Goal: Find contact information: Find contact information

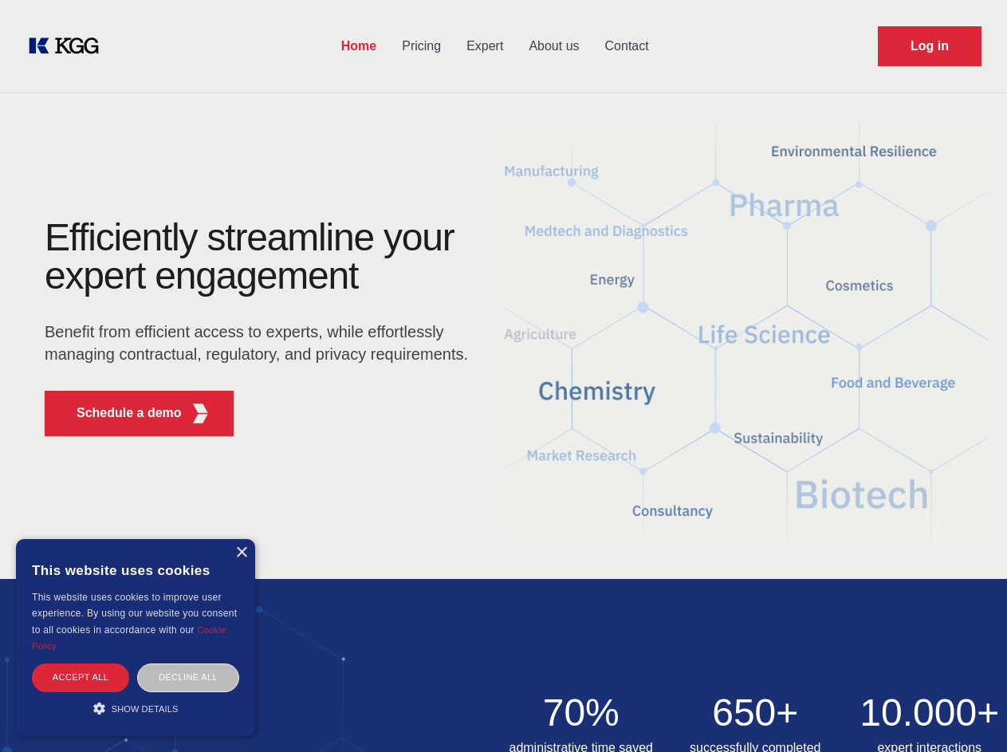
click at [503, 375] on div "Efficiently streamline your expert engagement Benefit from efficient access to …" at bounding box center [261, 333] width 485 height 230
click at [120, 413] on p "Schedule a demo" at bounding box center [129, 412] width 105 height 19
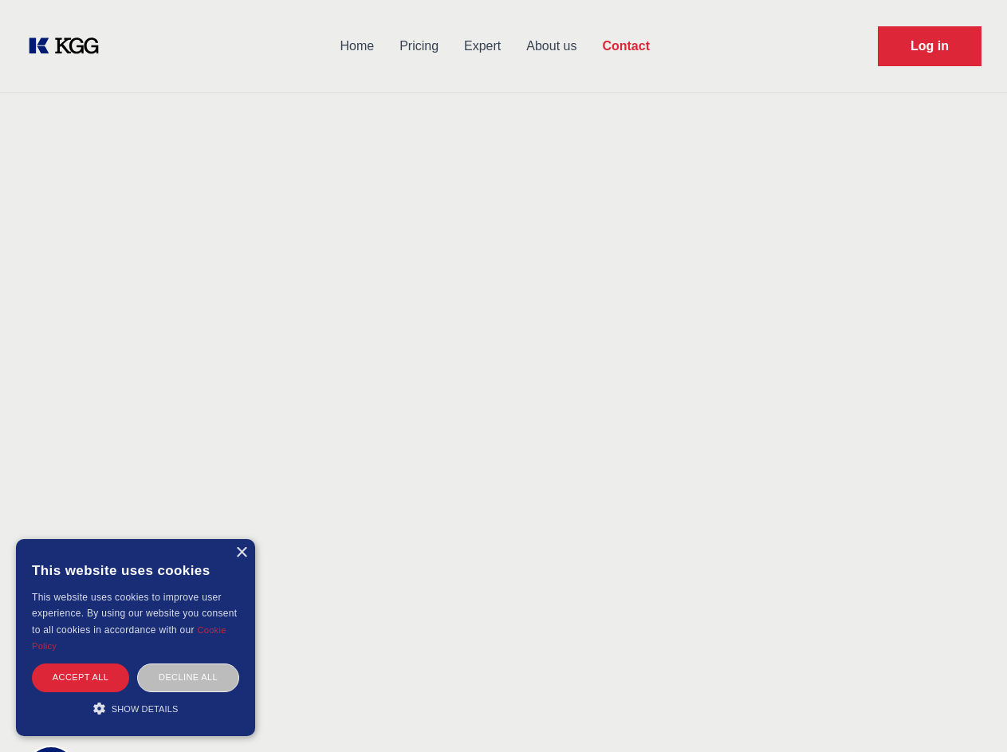
click at [241, 552] on div "× This website uses cookies This website uses cookies to improve user experienc…" at bounding box center [135, 637] width 239 height 197
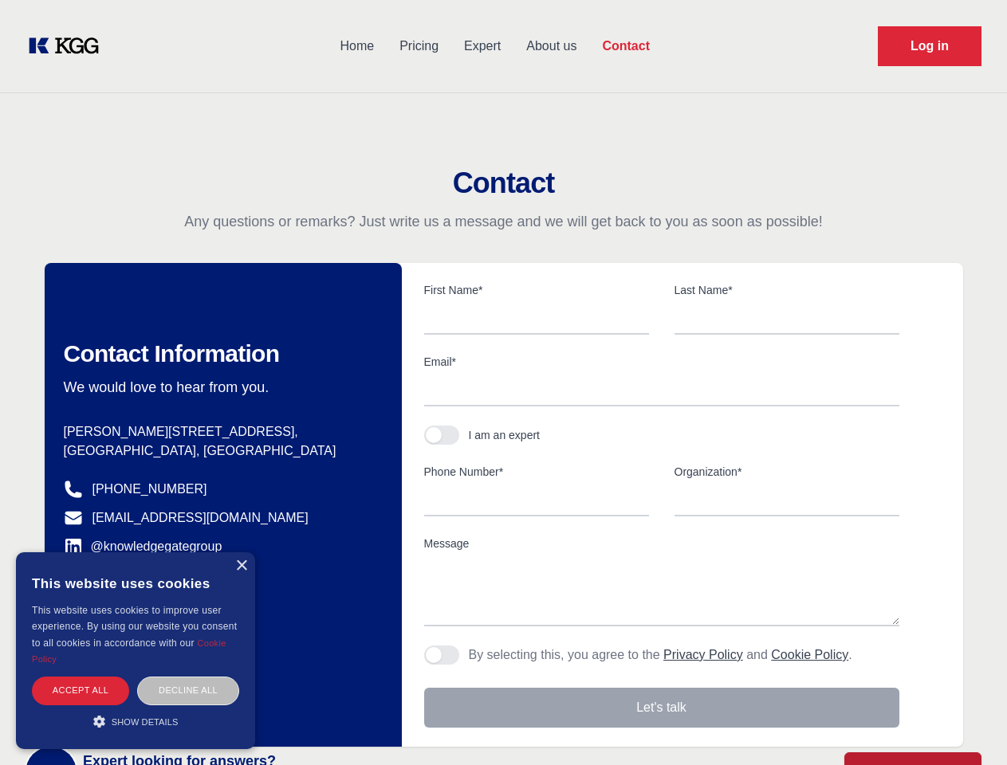
click at [81, 677] on div "Accept all" at bounding box center [80, 691] width 97 height 28
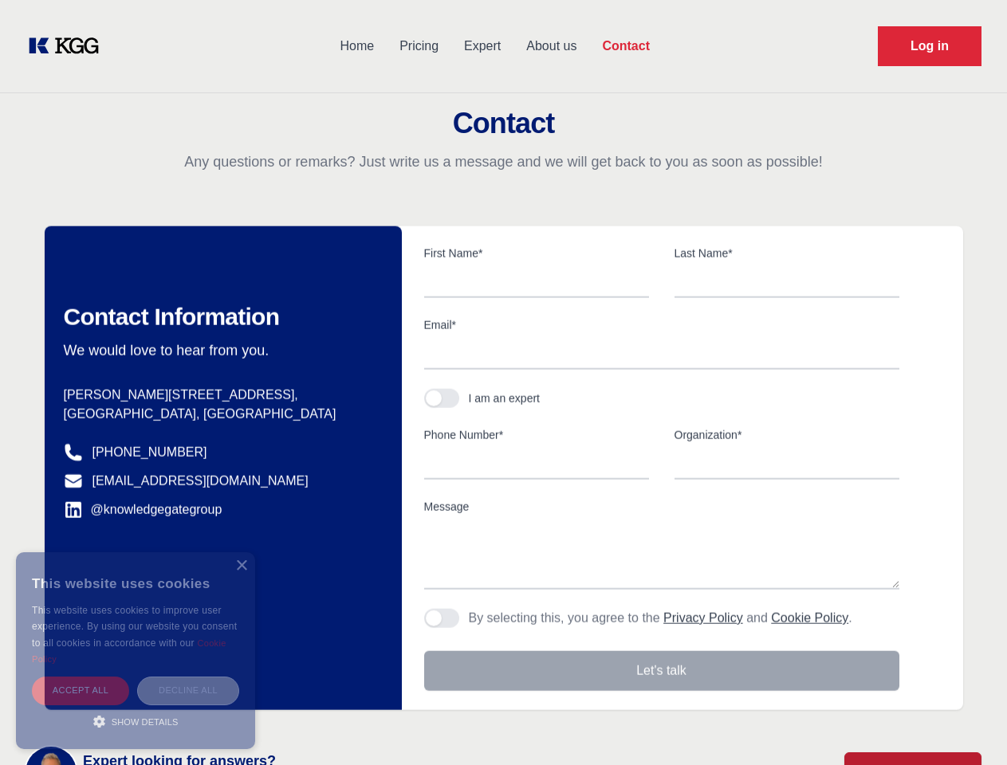
click at [188, 677] on div "Decline all" at bounding box center [188, 691] width 102 height 28
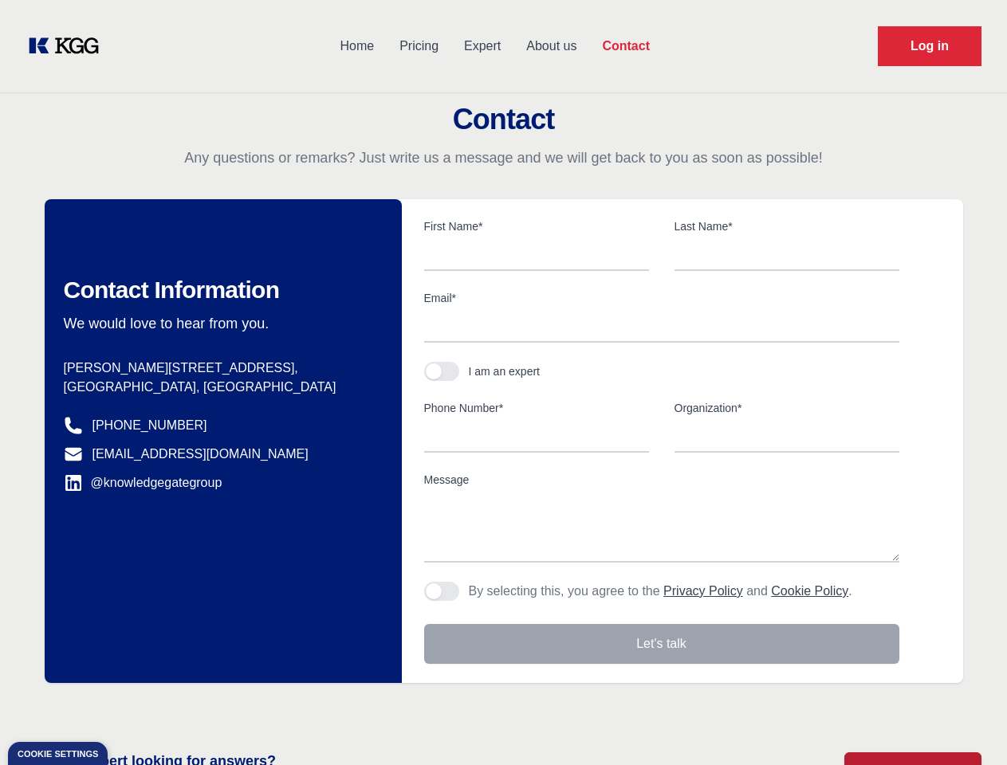
click at [136, 708] on main "Contact Any questions or remarks? Just write us a message and we will get back …" at bounding box center [503, 415] width 1007 height 830
